Goal: Information Seeking & Learning: Learn about a topic

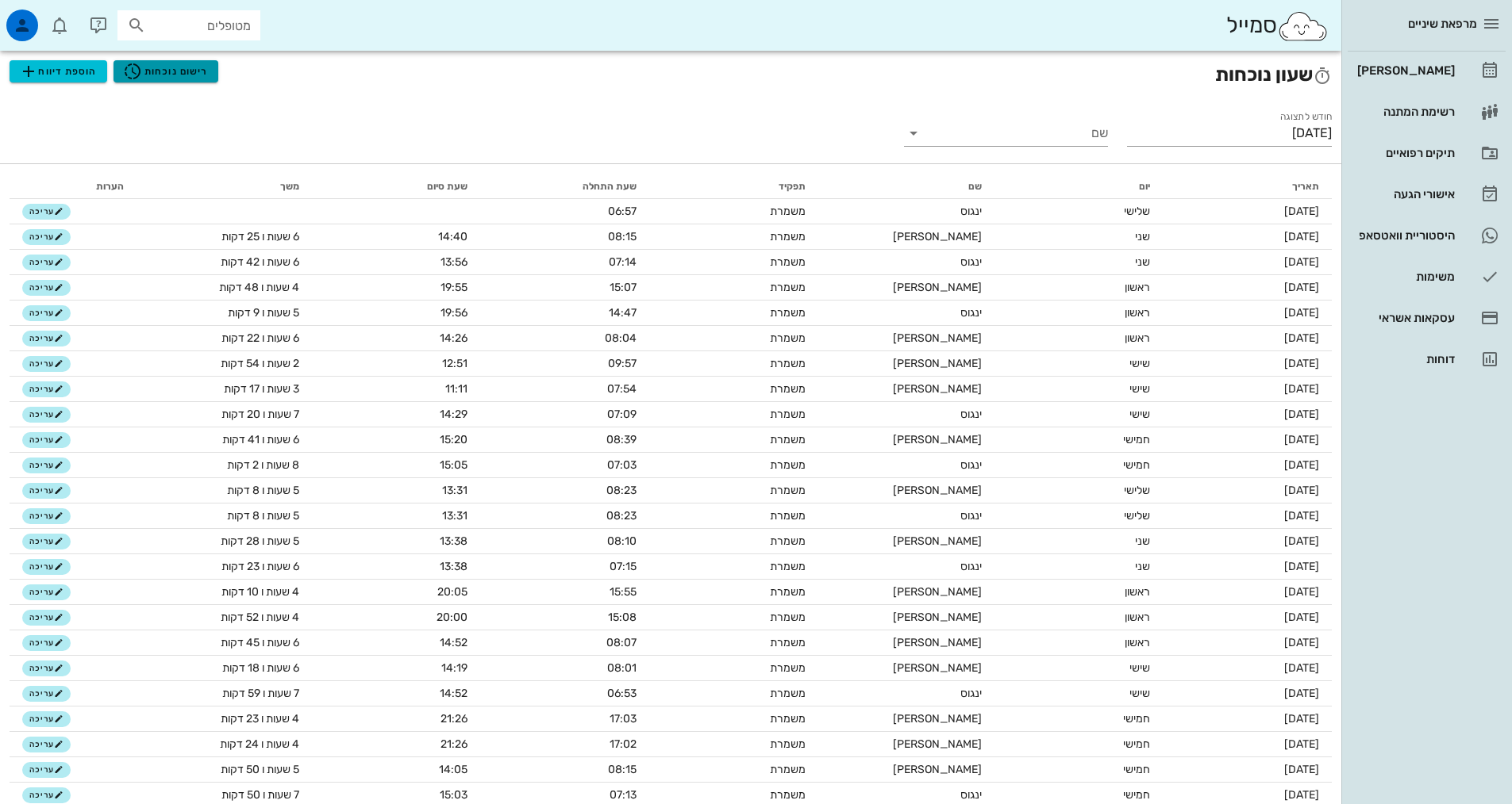
click at [214, 67] on button "רישום נוכחות" at bounding box center [166, 71] width 105 height 22
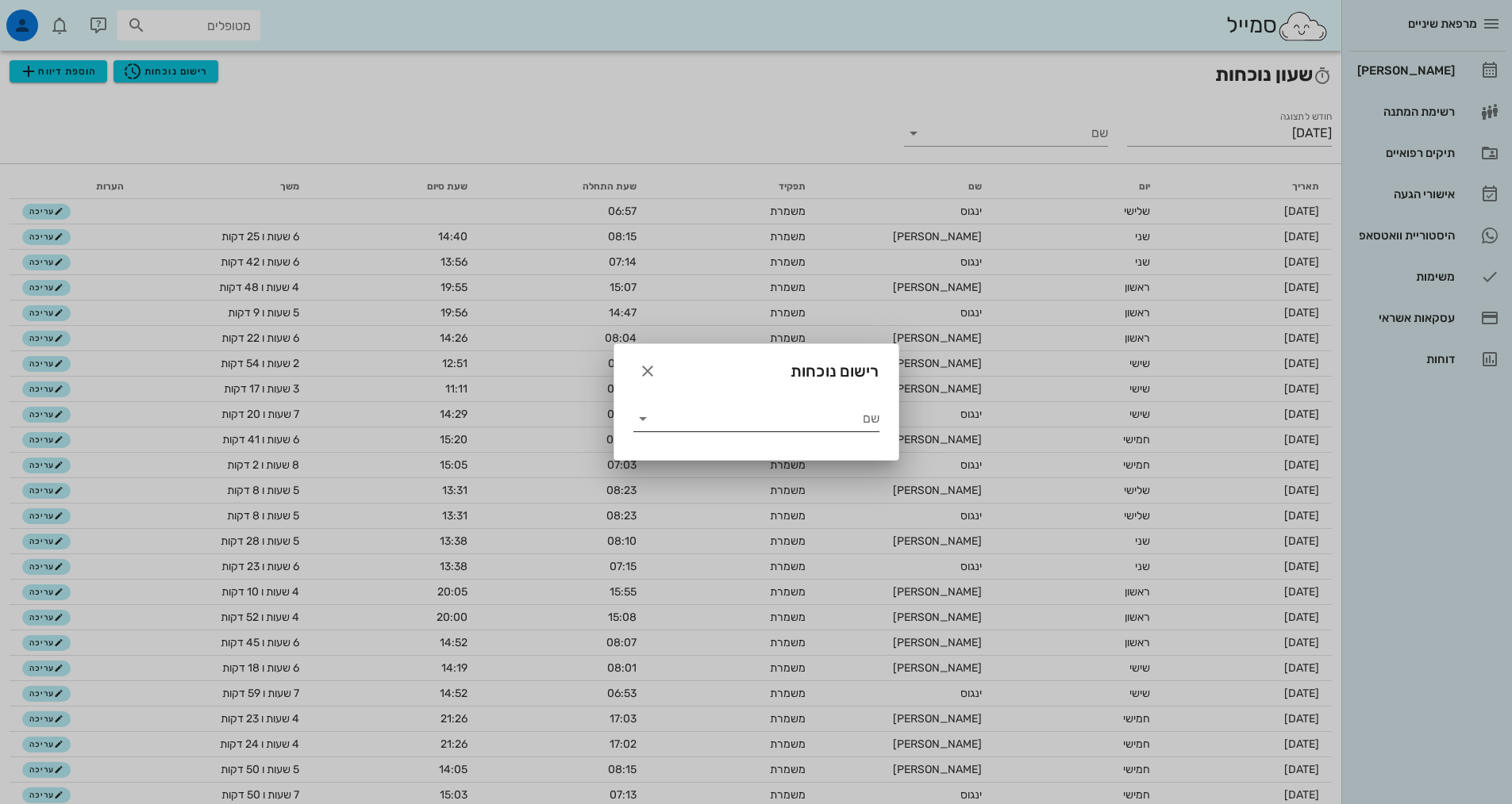
click at [734, 414] on input "שם" at bounding box center [767, 419] width 224 height 26
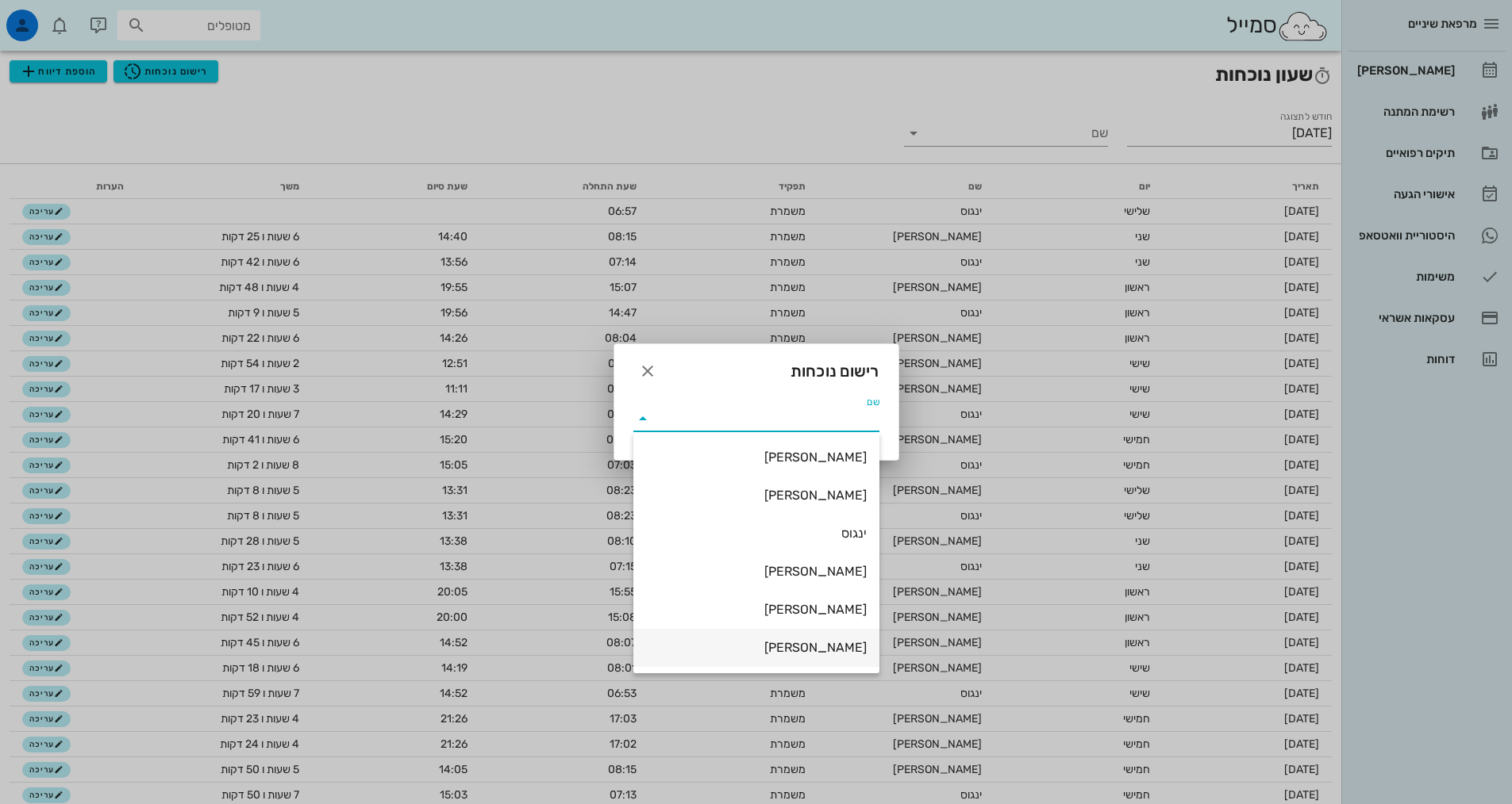
click at [854, 641] on div "[PERSON_NAME]" at bounding box center [756, 648] width 221 height 15
type input "[PERSON_NAME]"
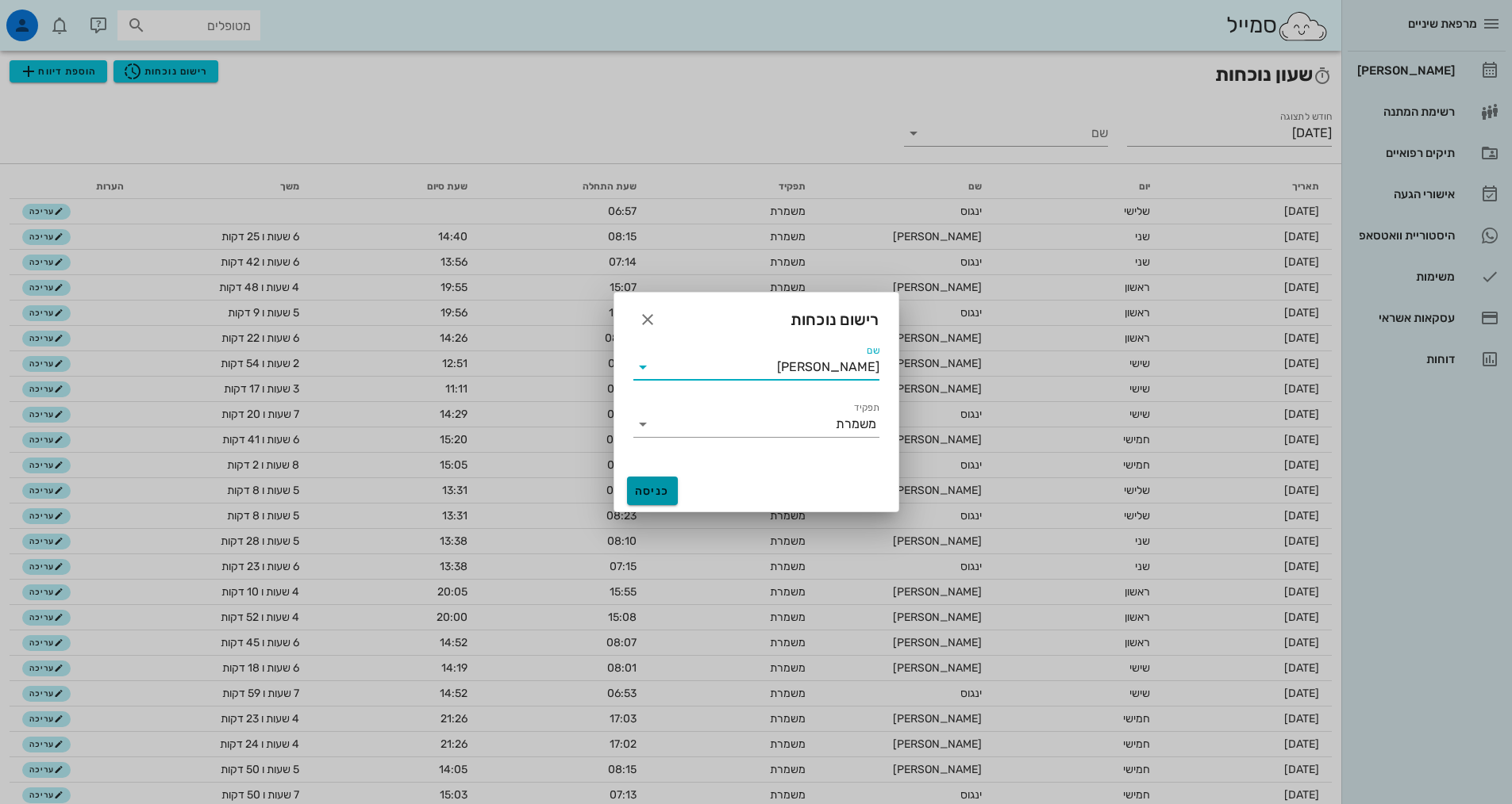
click at [663, 486] on span "כניסה" at bounding box center [653, 491] width 38 height 13
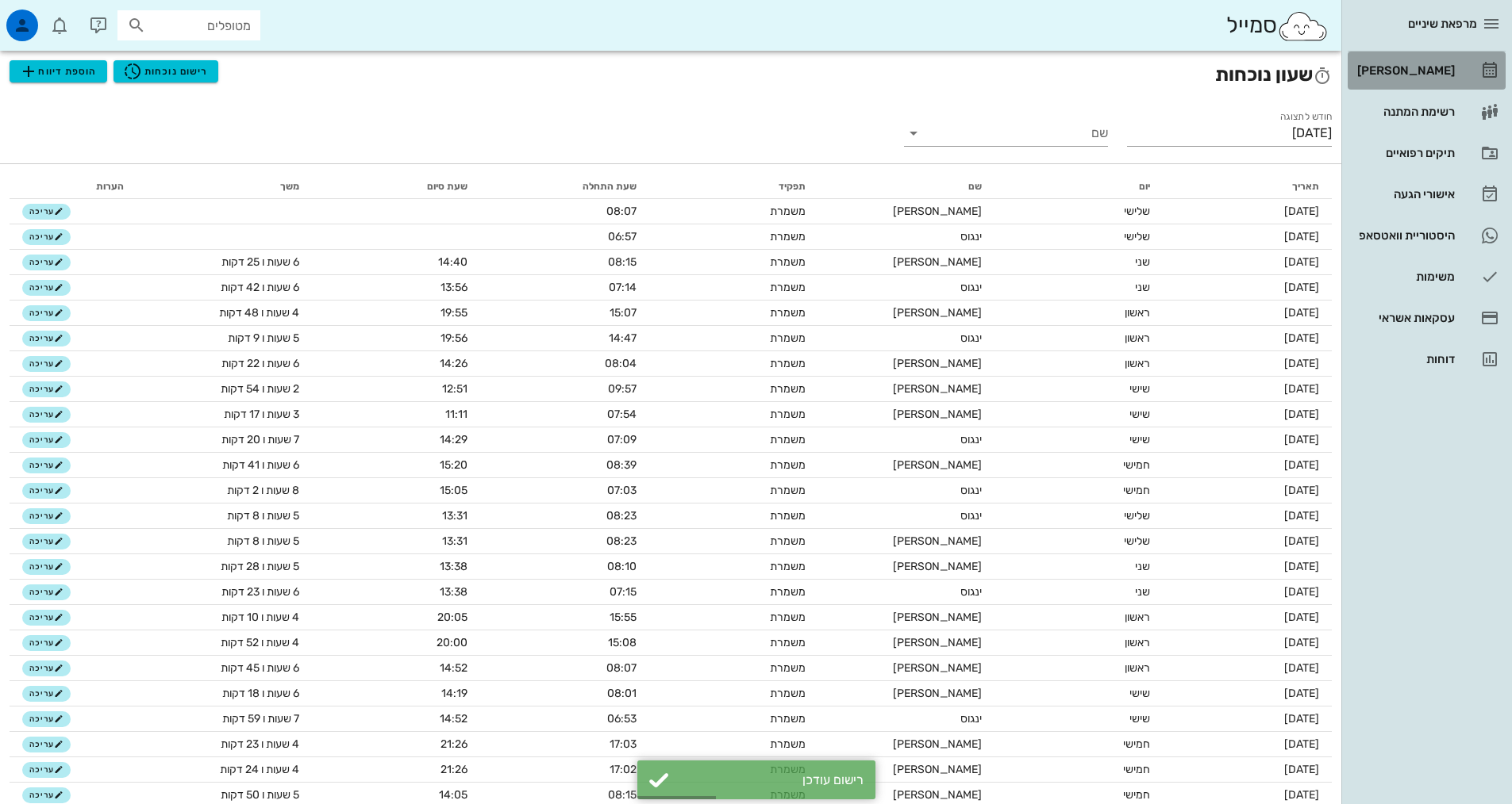
click at [1470, 67] on link "[PERSON_NAME]" at bounding box center [1426, 71] width 158 height 38
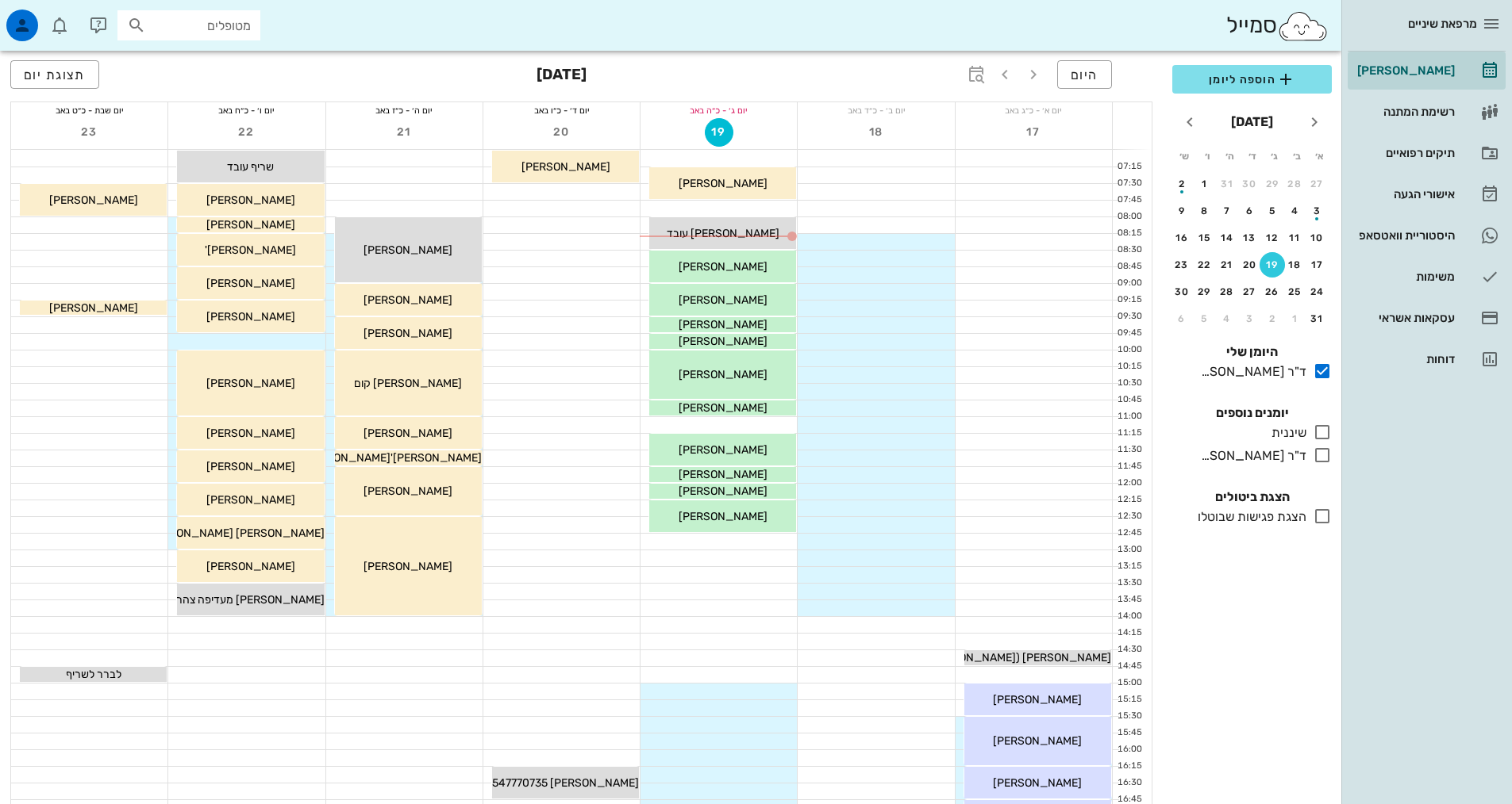
click at [232, 26] on input "מטופלים" at bounding box center [200, 25] width 102 height 21
type input "[PERSON_NAME]"
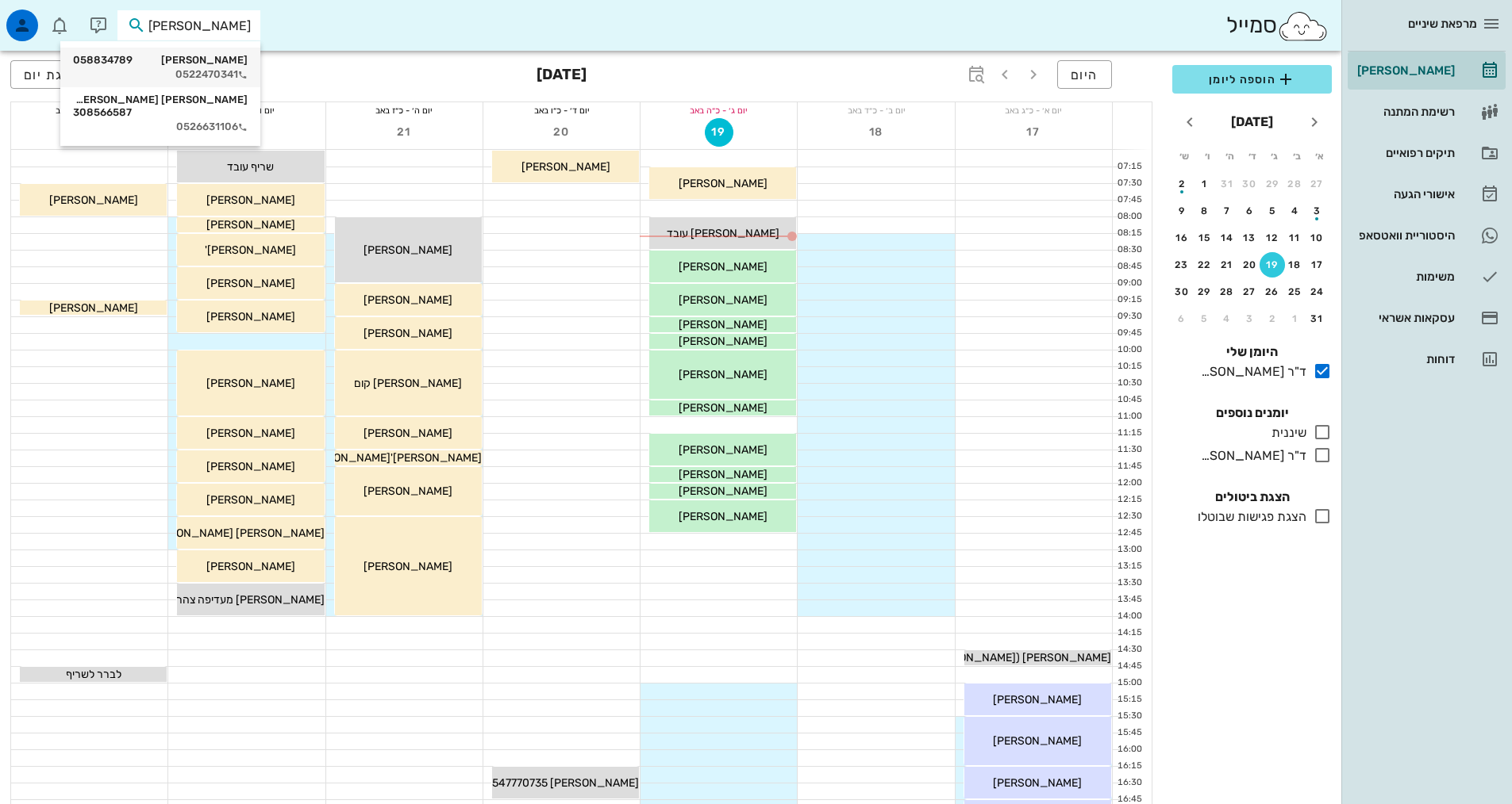
click at [195, 66] on div "[PERSON_NAME] 058834789" at bounding box center [161, 60] width 175 height 12
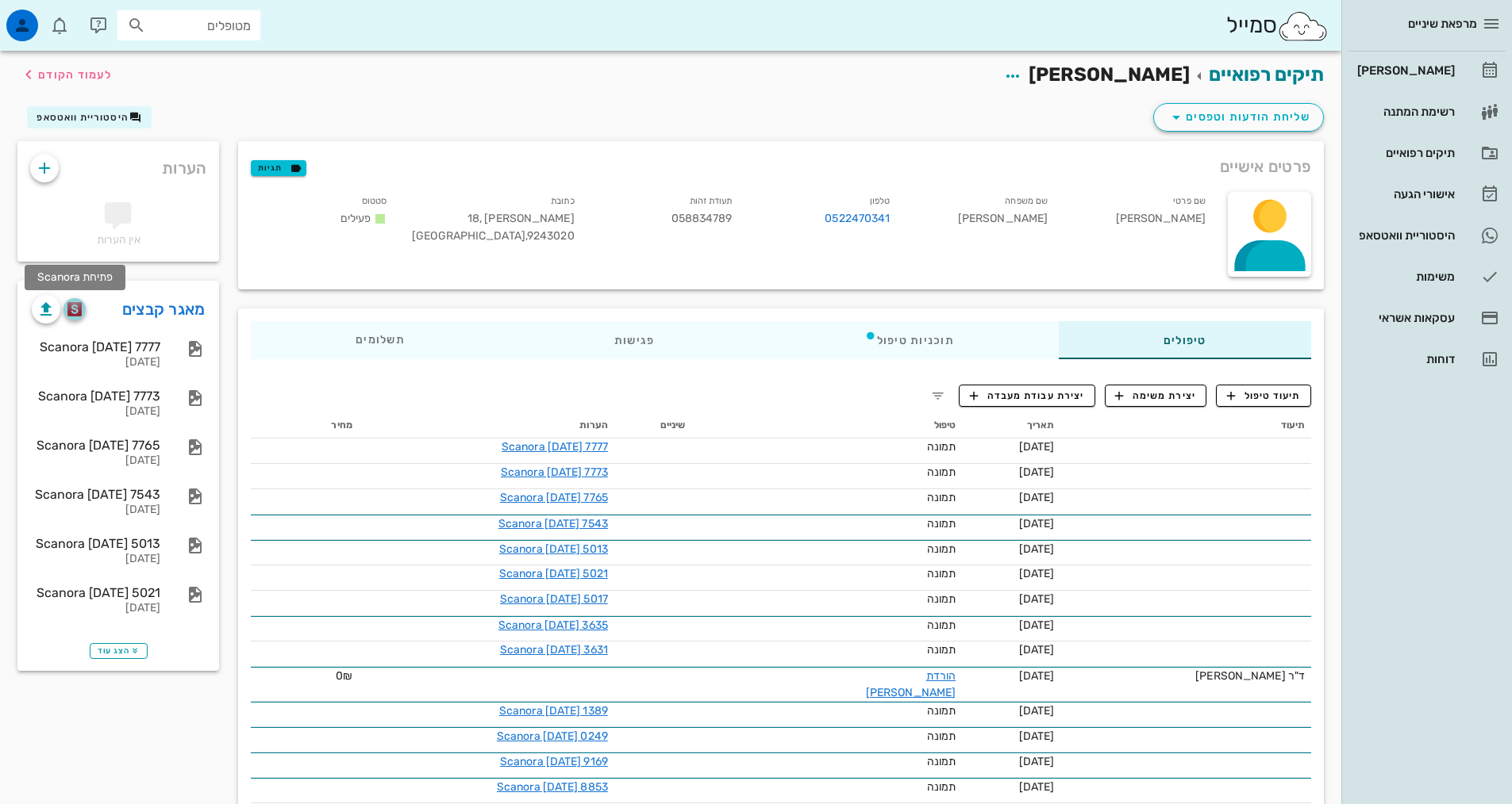
click at [77, 309] on img "button" at bounding box center [75, 309] width 15 height 14
click at [1412, 65] on div "[PERSON_NAME]" at bounding box center [1404, 70] width 101 height 12
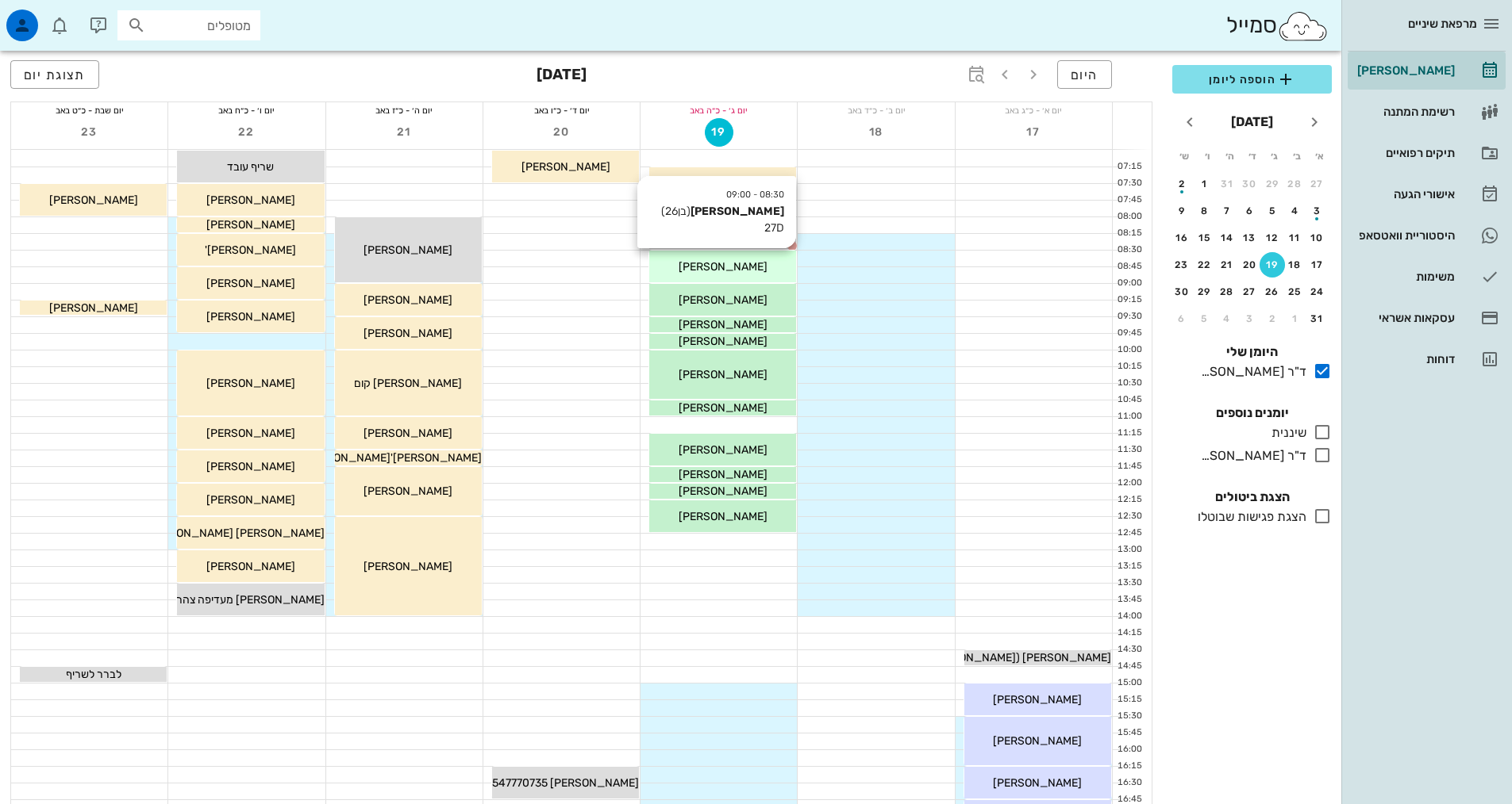
click at [714, 270] on span "[PERSON_NAME]" at bounding box center [723, 267] width 89 height 13
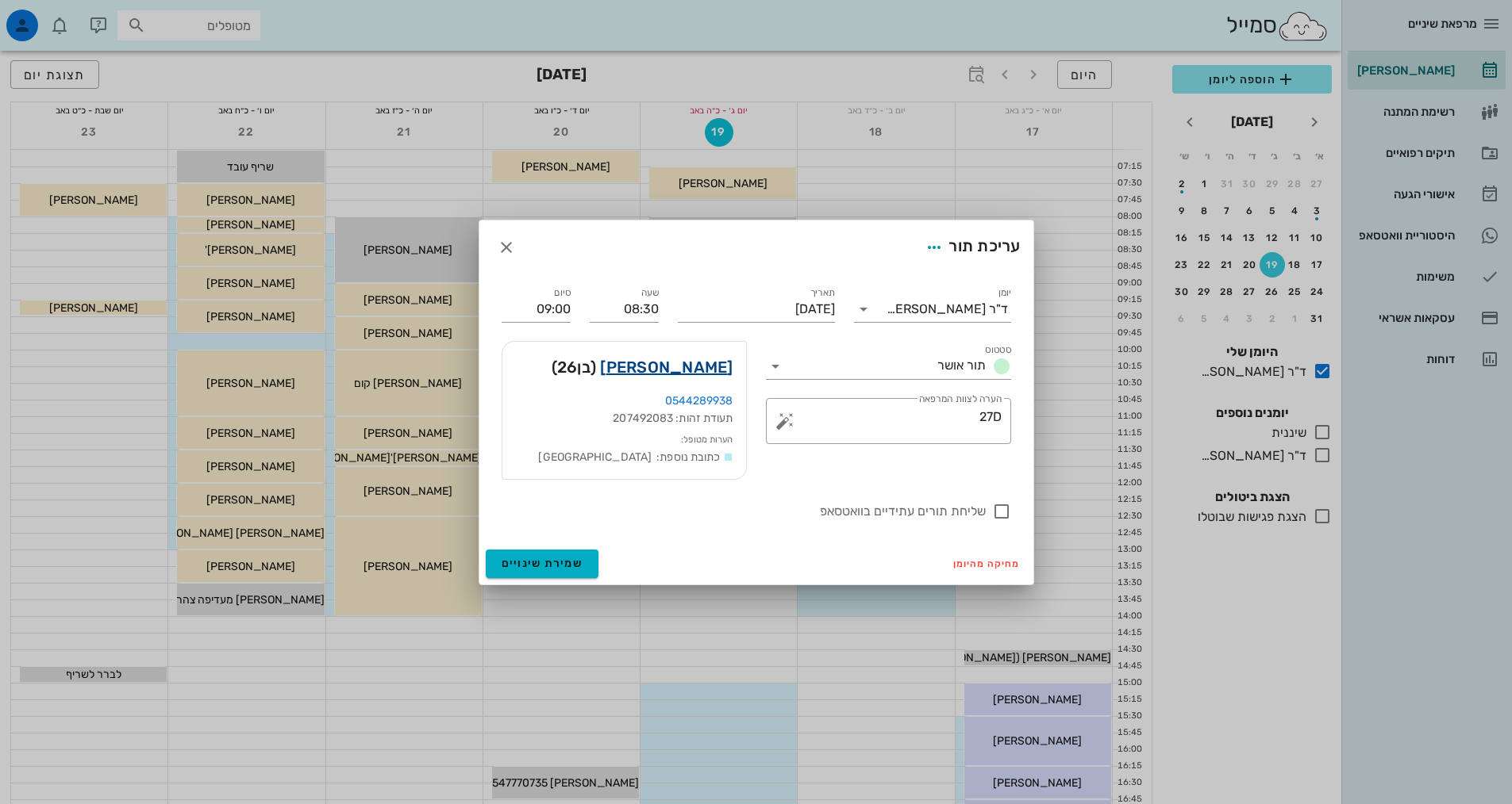
click at [719, 368] on link "[PERSON_NAME]" at bounding box center [666, 367] width 132 height 26
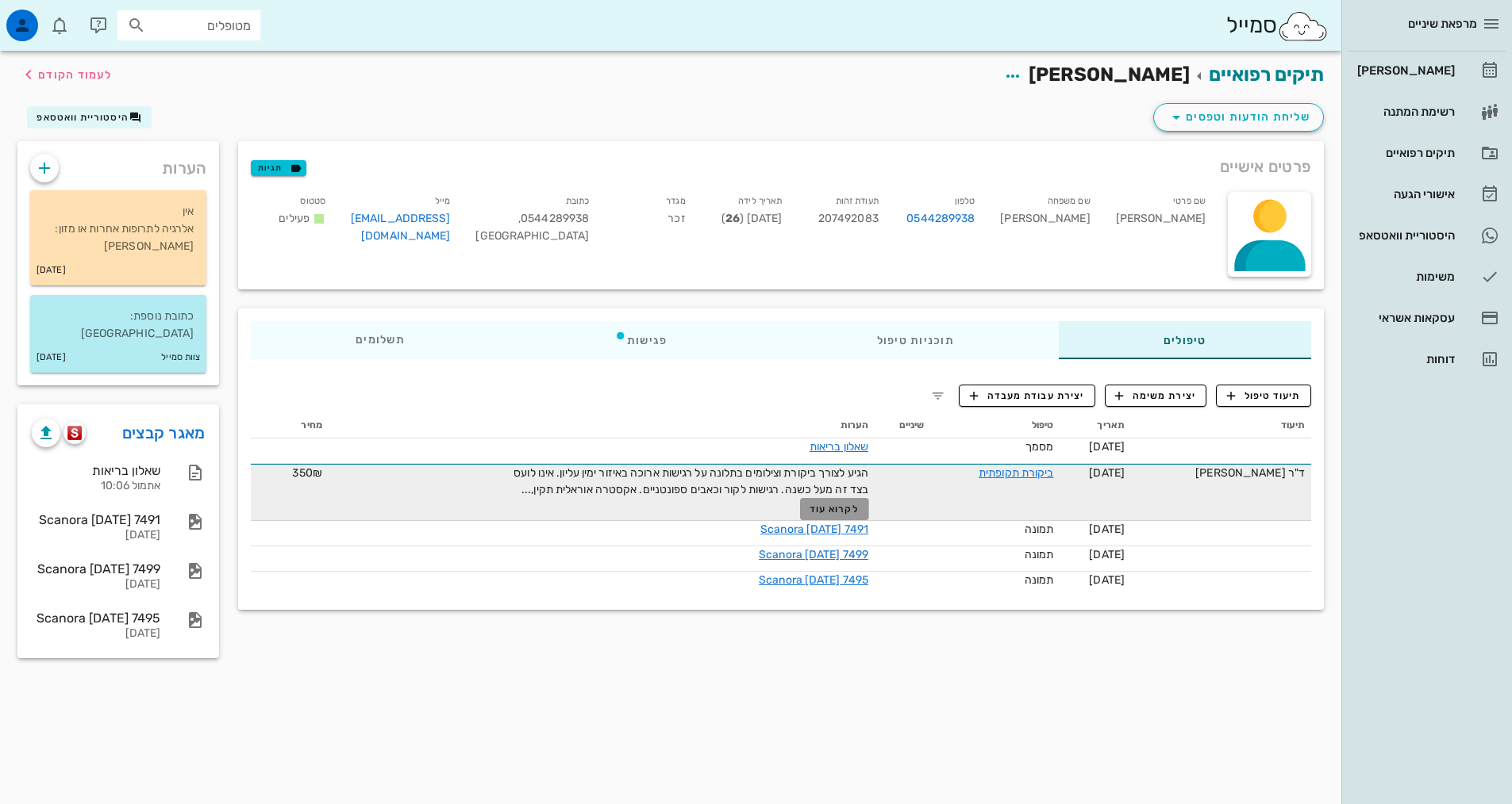
click at [835, 515] on span "לקרוא עוד" at bounding box center [833, 509] width 49 height 11
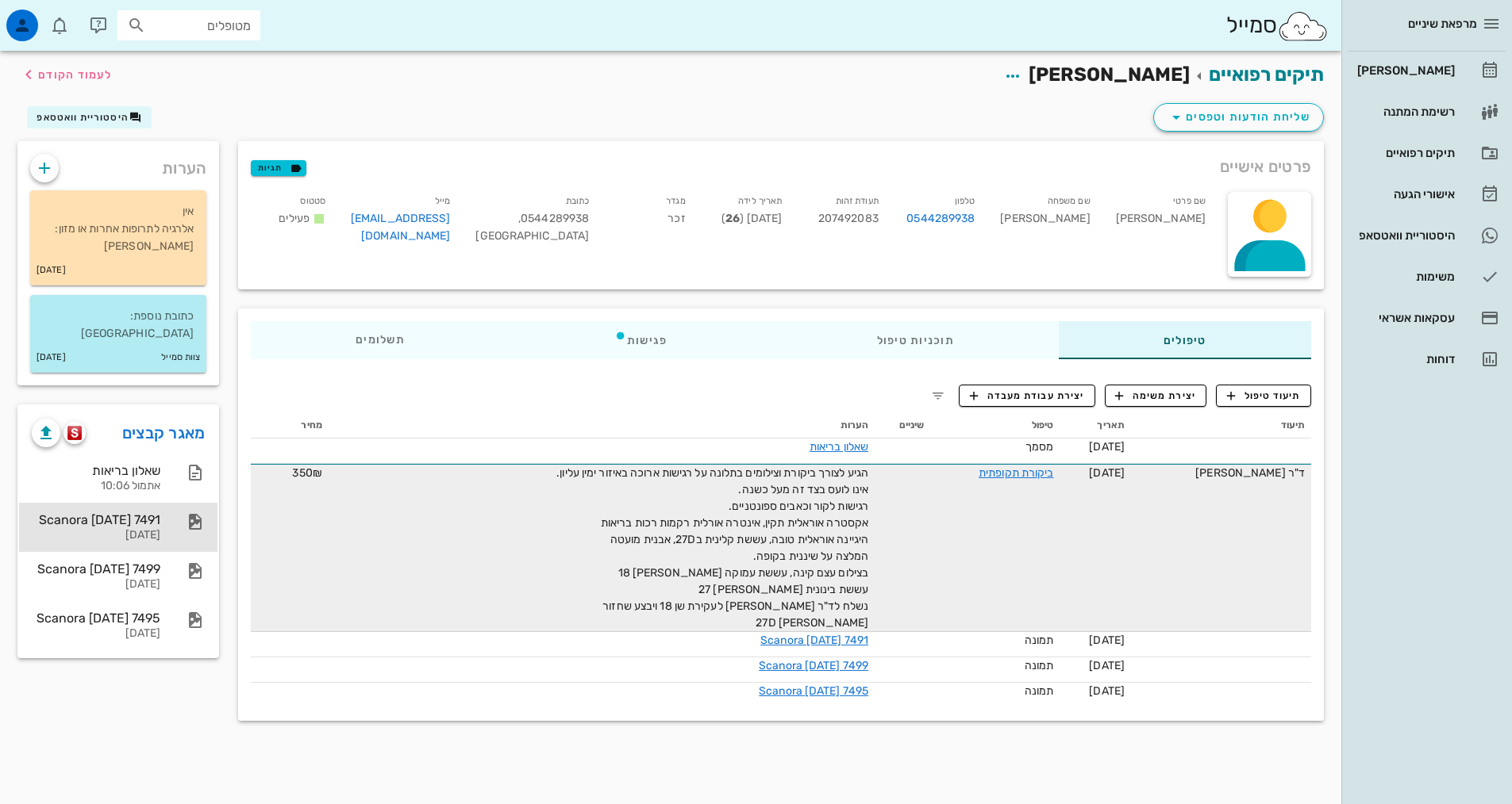
click at [135, 513] on div "Scanora [DATE] 7491" at bounding box center [96, 520] width 128 height 15
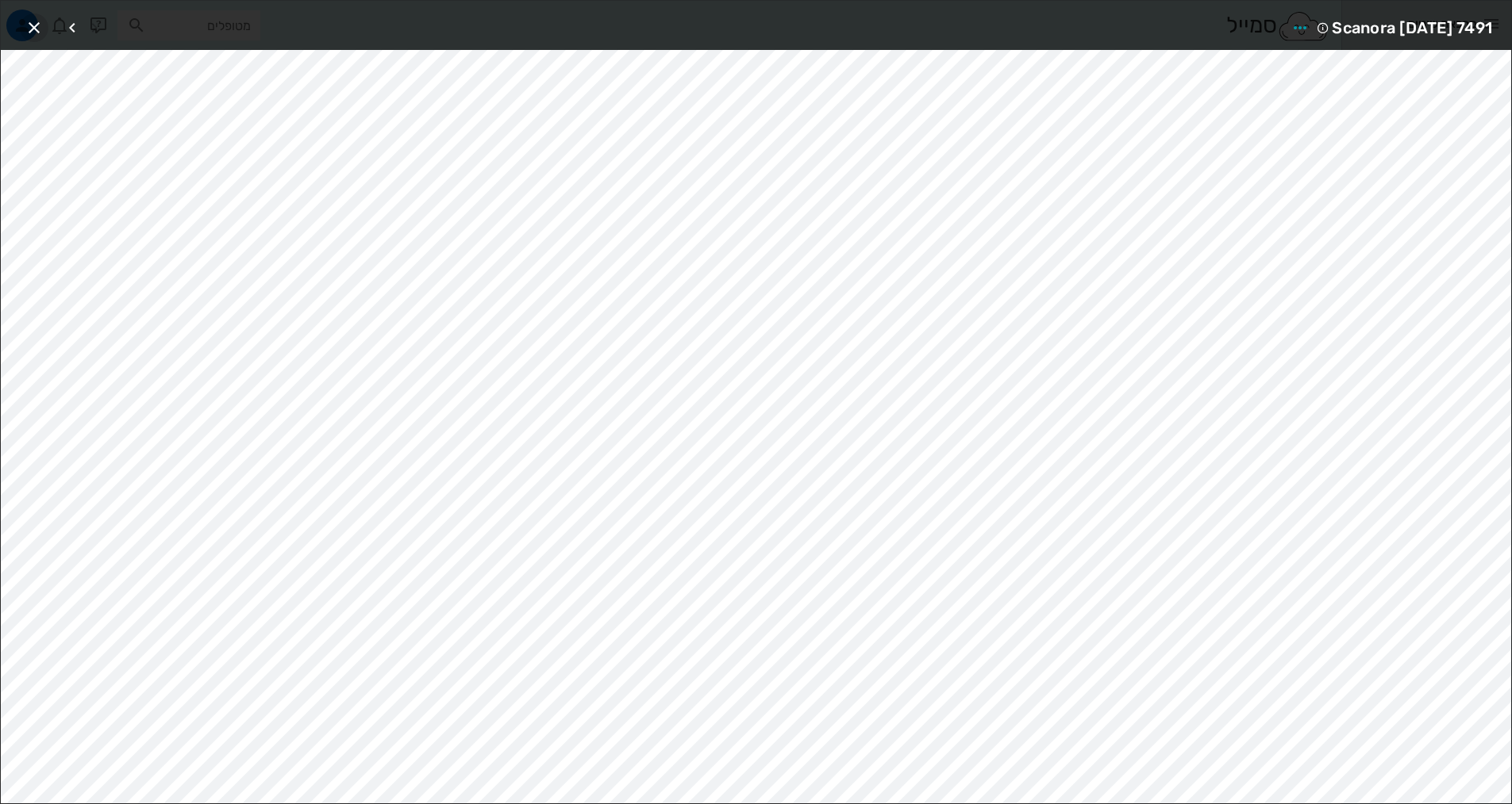
click at [36, 24] on icon "button" at bounding box center [34, 27] width 19 height 19
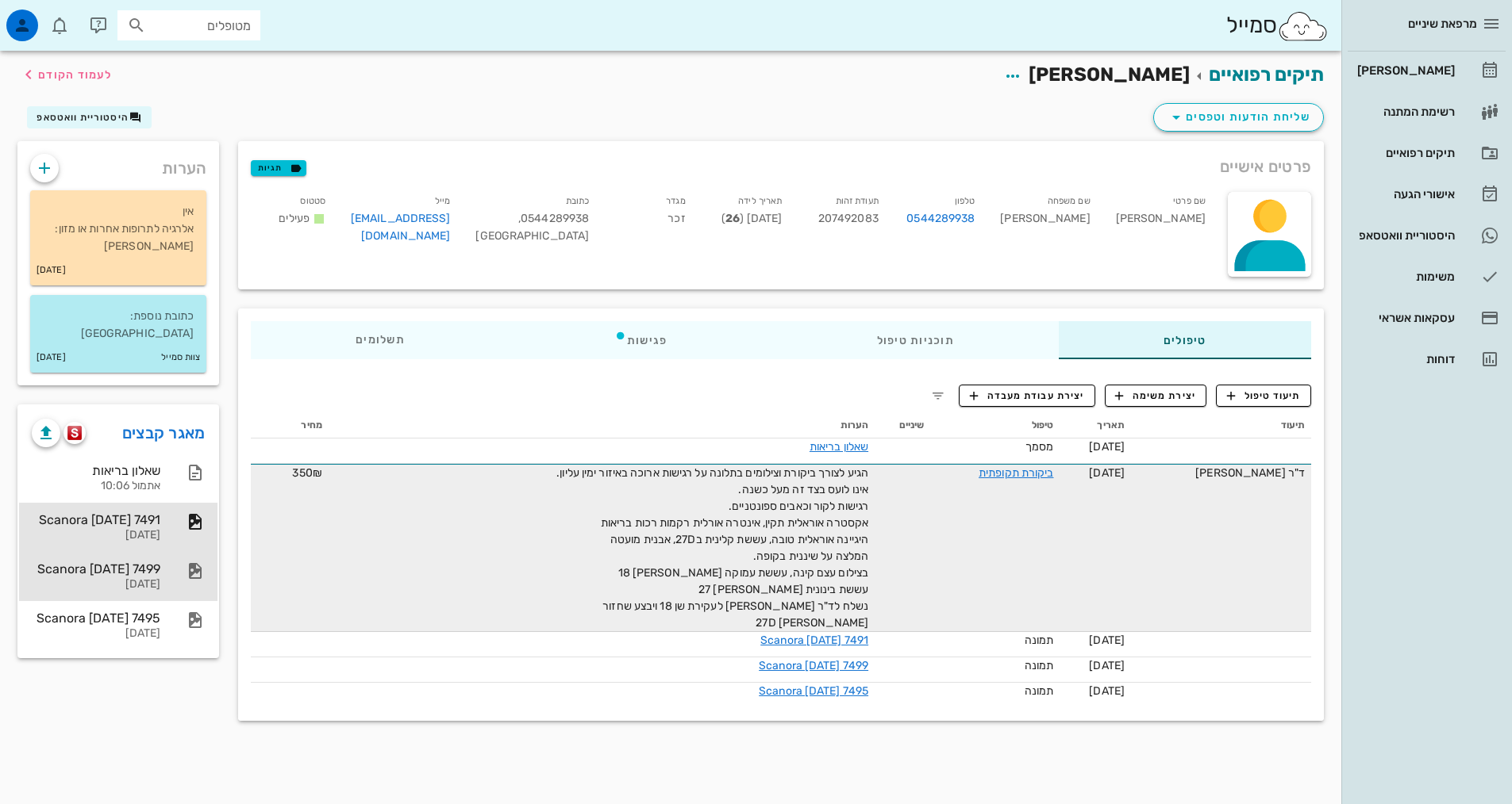
click at [138, 578] on div "[DATE]" at bounding box center [96, 585] width 128 height 13
